Goal: Transaction & Acquisition: Purchase product/service

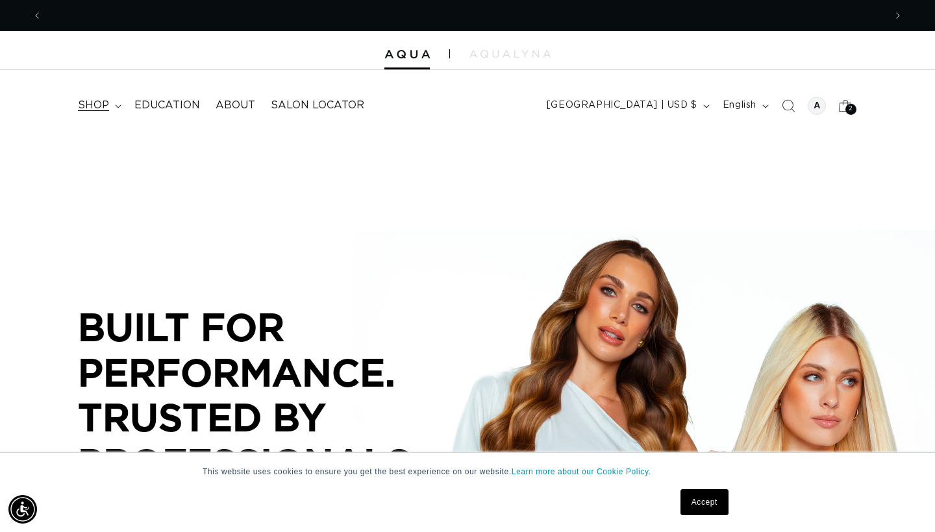
click at [106, 103] on span "shop" at bounding box center [93, 106] width 31 height 14
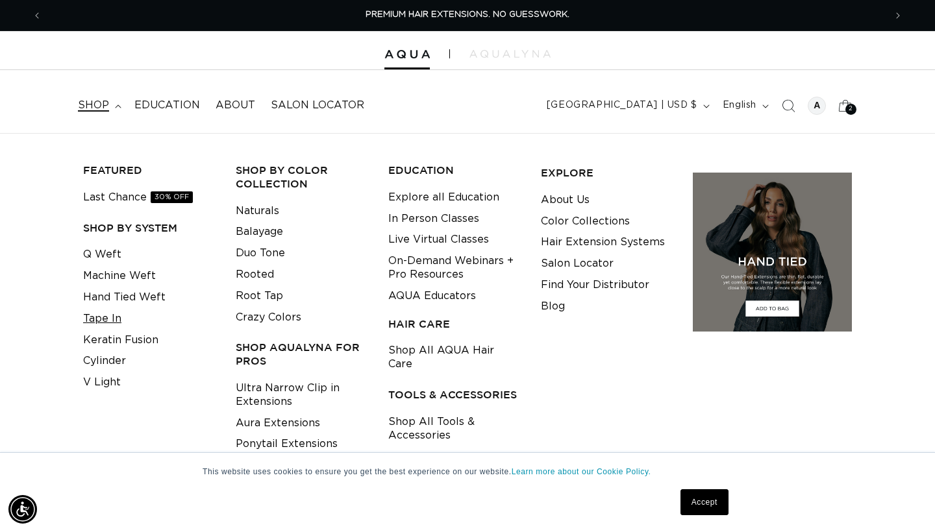
click at [101, 314] on link "Tape In" at bounding box center [102, 318] width 38 height 21
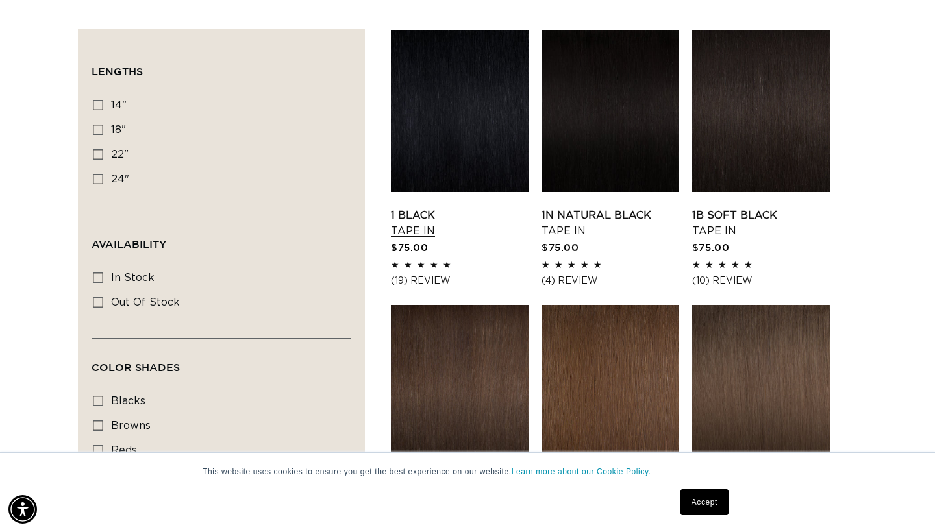
scroll to position [0, 1686]
click at [96, 129] on icon at bounding box center [98, 130] width 10 height 10
click at [96, 129] on input "18" 18" (49 products)" at bounding box center [98, 130] width 10 height 10
checkbox input "true"
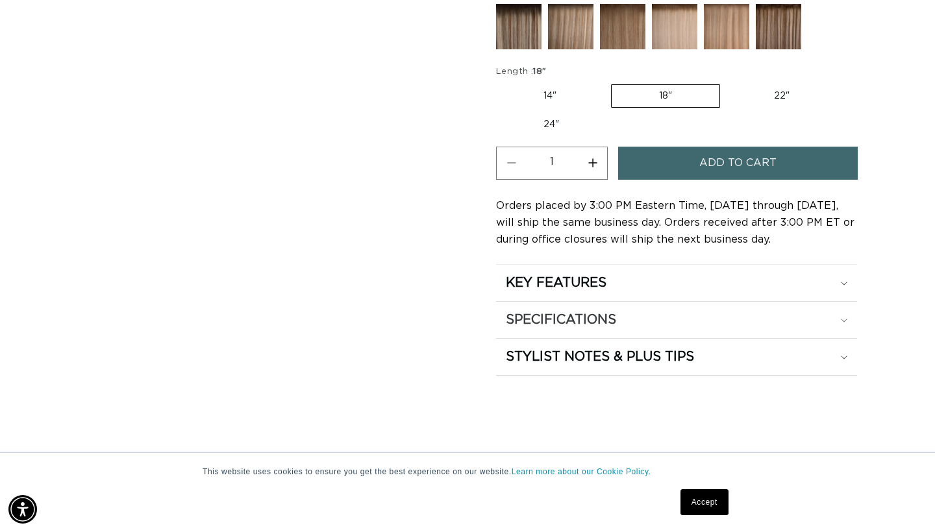
click at [553, 312] on h2 "SPECIFICATIONS" at bounding box center [561, 320] width 110 height 17
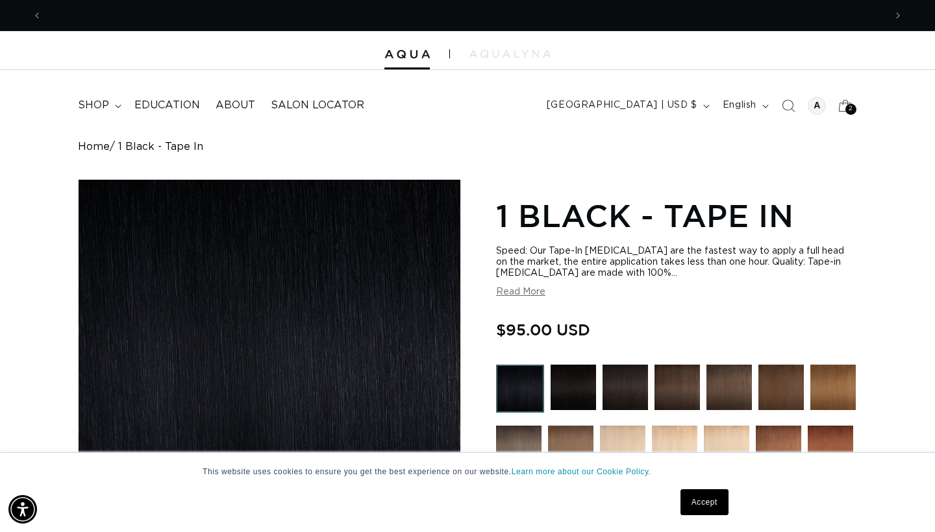
scroll to position [0, 843]
